Goal: Task Accomplishment & Management: Use online tool/utility

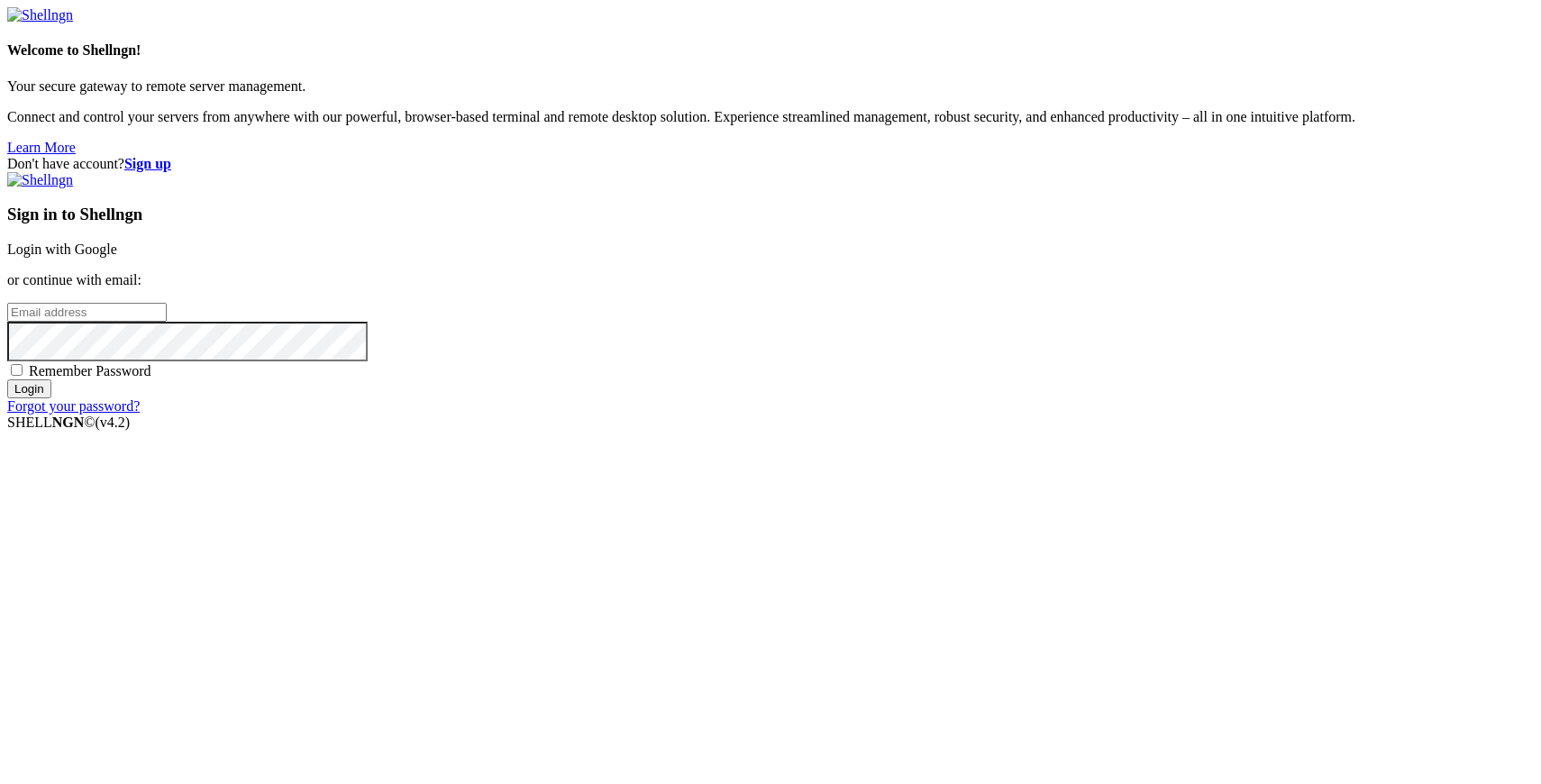
type input "[PERSON_NAME][EMAIL_ADDRESS][DOMAIN_NAME]"
click at [52, 398] on input "Login" at bounding box center [29, 389] width 44 height 19
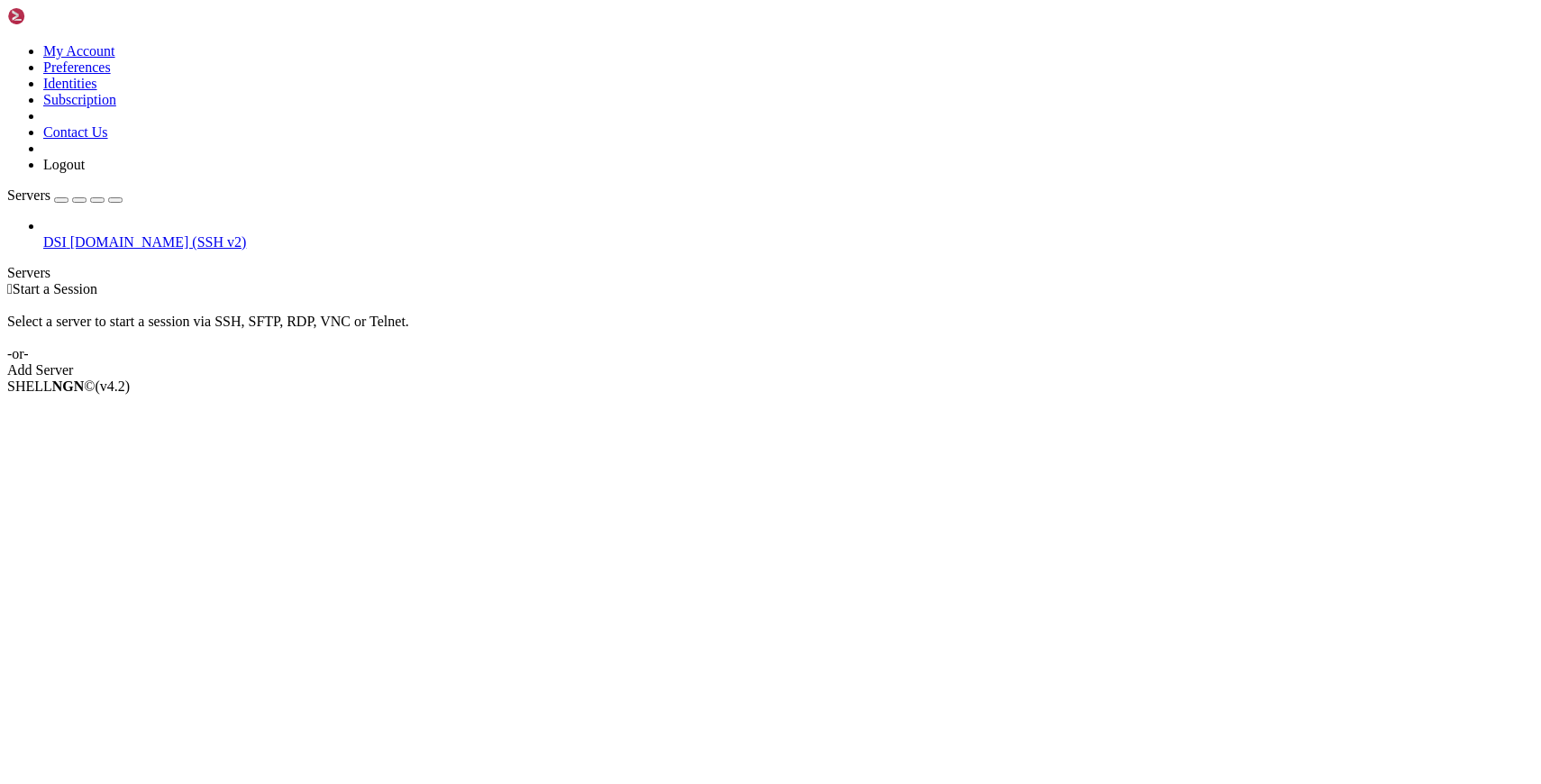
click at [142, 235] on span "[DOMAIN_NAME] (SSH v2)" at bounding box center [159, 241] width 177 height 15
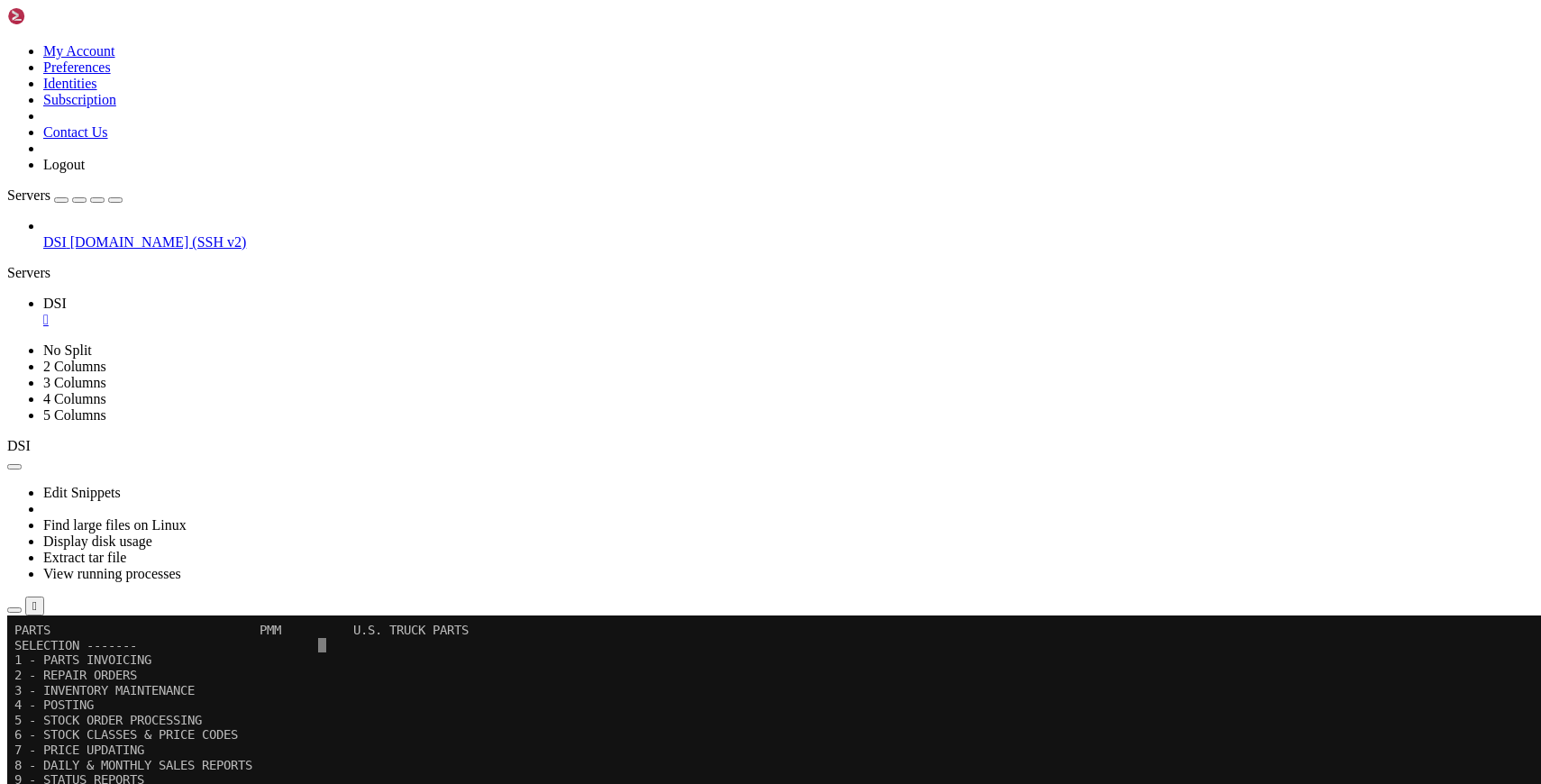
drag, startPoint x: 202, startPoint y: 60, endPoint x: 345, endPoint y: 179, distance: 186.0
click at [115, 200] on icon "button" at bounding box center [115, 200] width 0 height 0
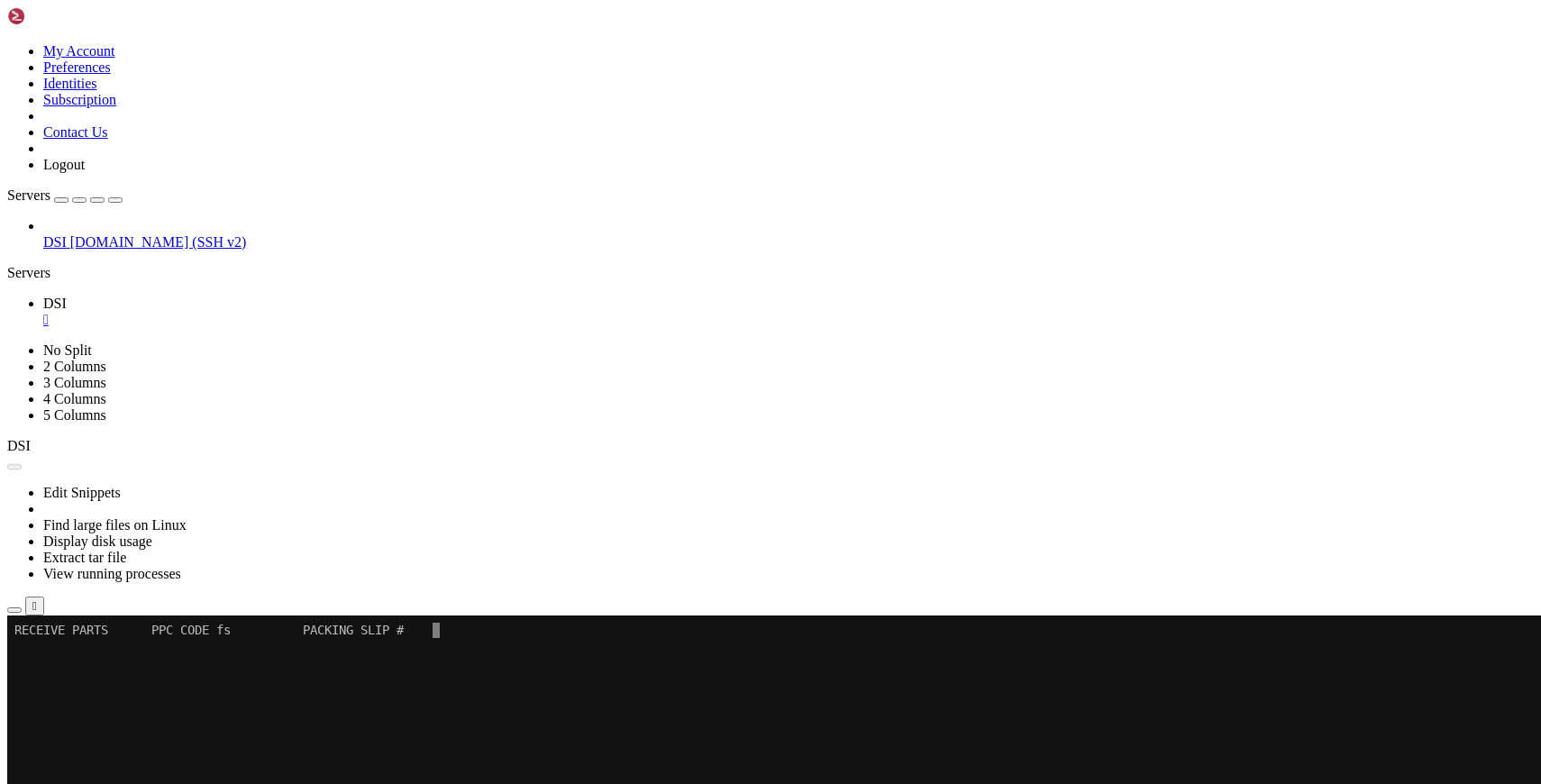
click at [80, 666] on button "Reconnect" at bounding box center [43, 675] width 73 height 19
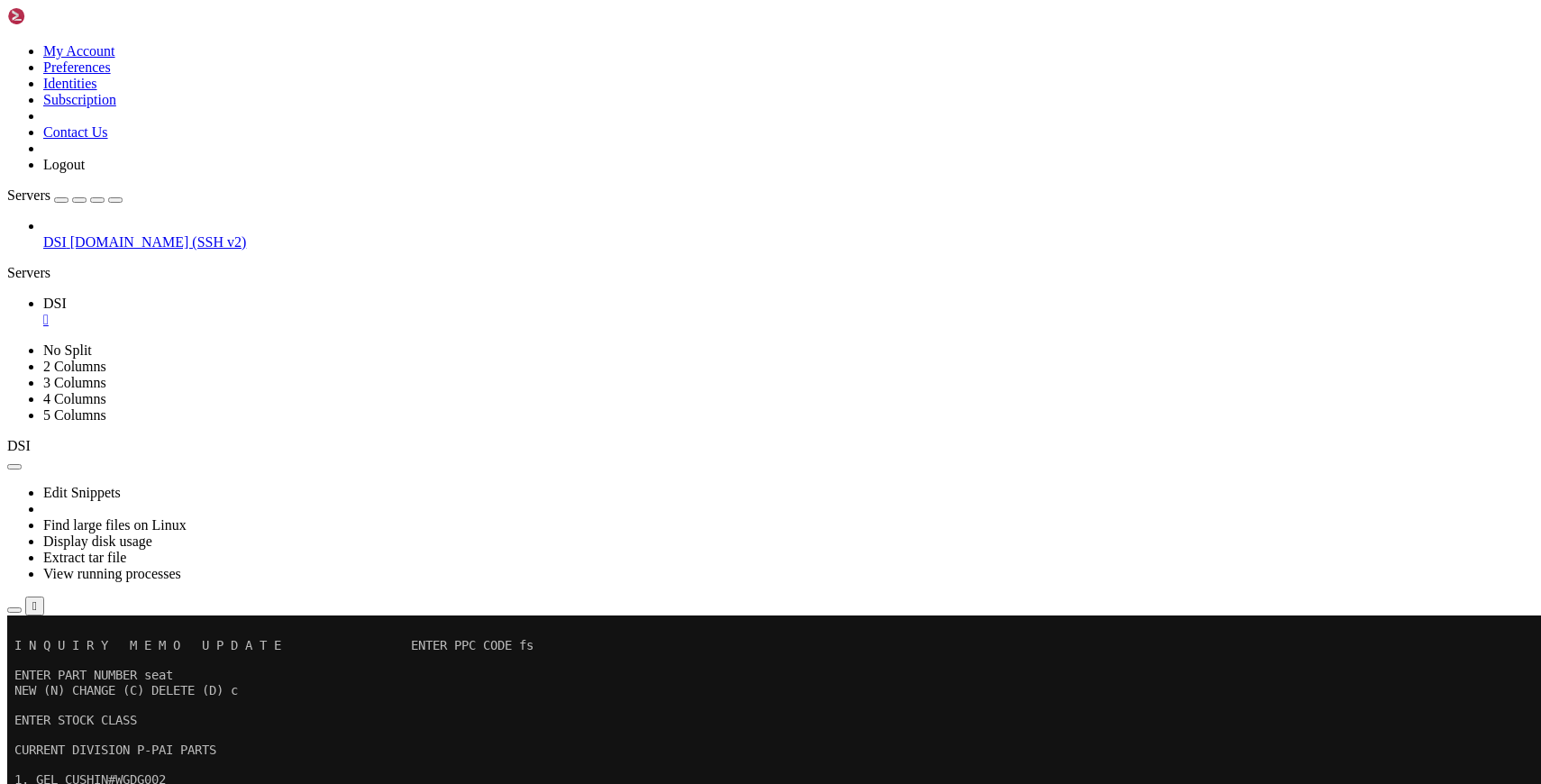
drag, startPoint x: 206, startPoint y: 776, endPoint x: 69, endPoint y: 779, distance: 137.0
click at [69, 779] on x-row "1. GEL CUSHIN#WGDG002" at bounding box center [764, 779] width 1497 height 15
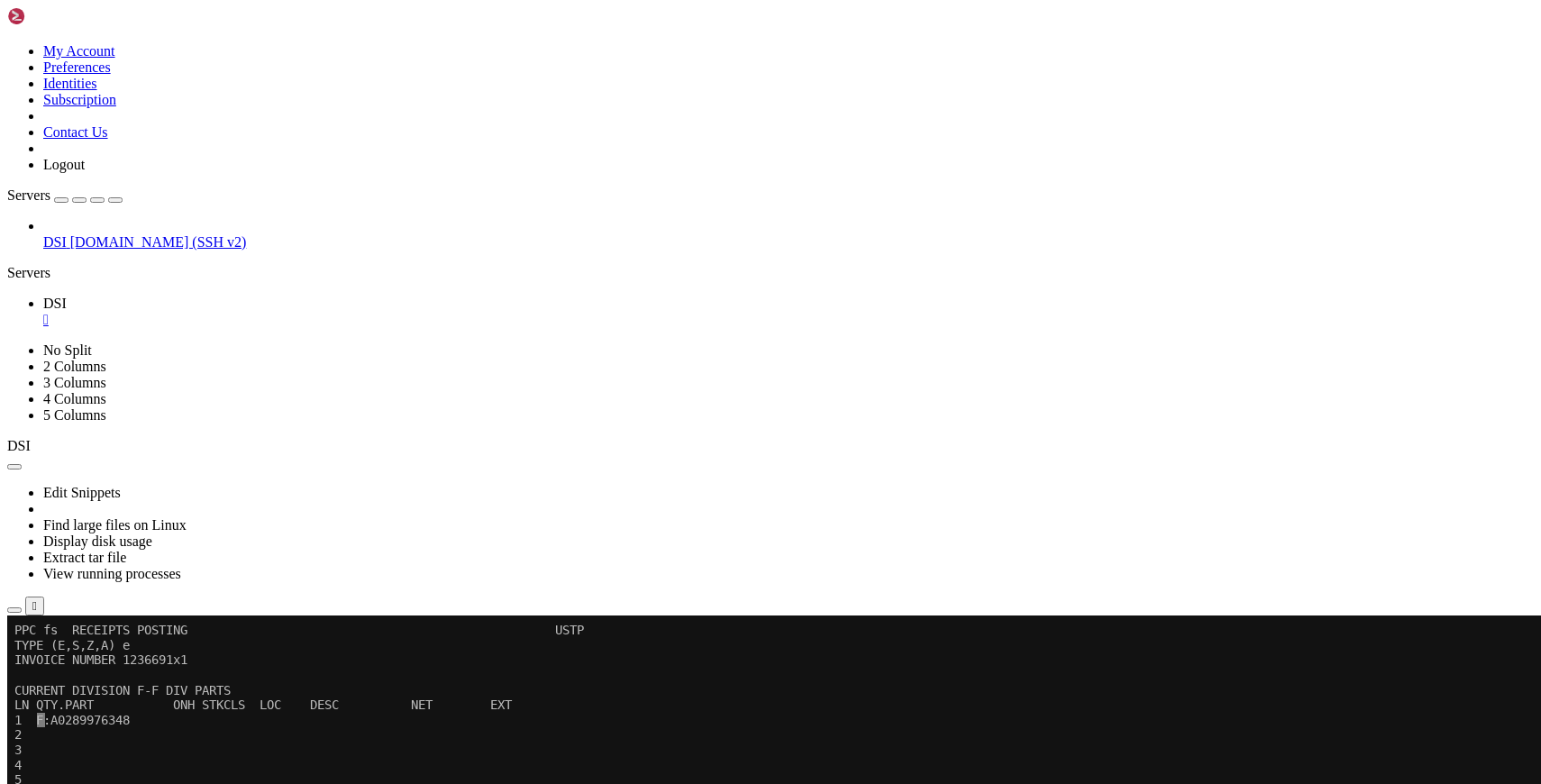
scroll to position [2, 0]
click at [80, 666] on button "Reconnect" at bounding box center [43, 675] width 73 height 19
